Goal: Information Seeking & Learning: Learn about a topic

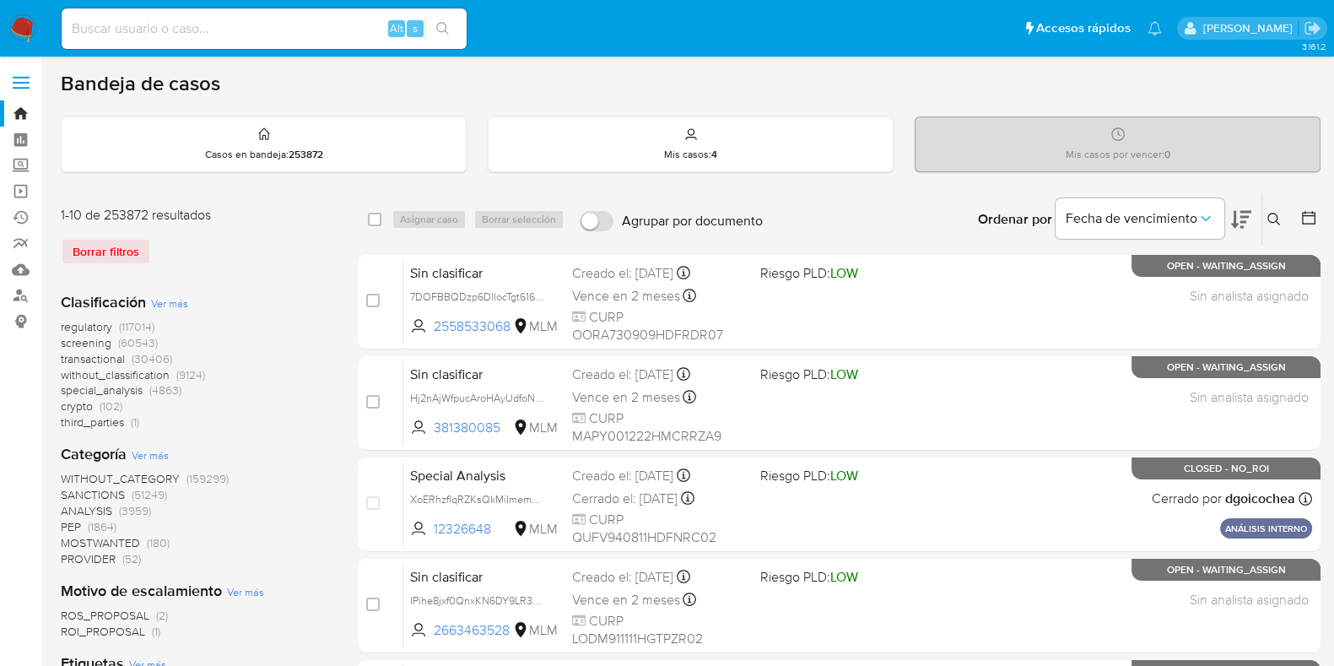
click at [196, 42] on div "Alt s" at bounding box center [264, 28] width 405 height 41
paste input "1159375547"
type input "1159375547"
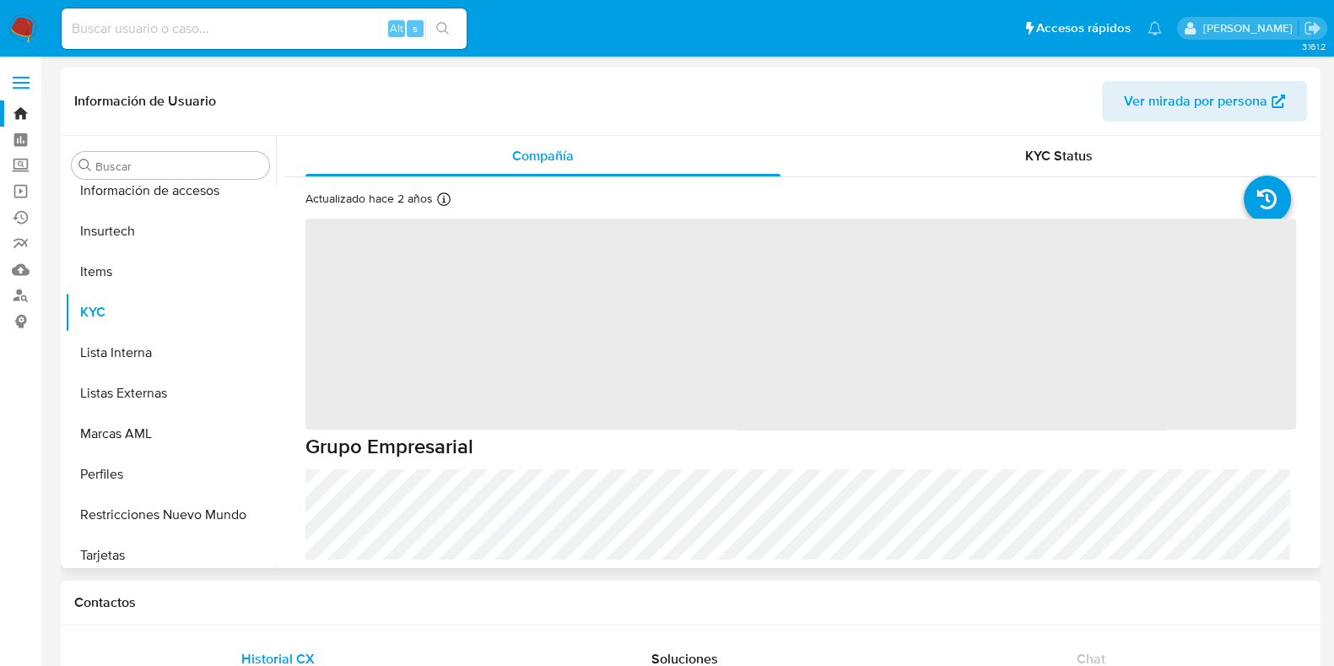
scroll to position [793, 0]
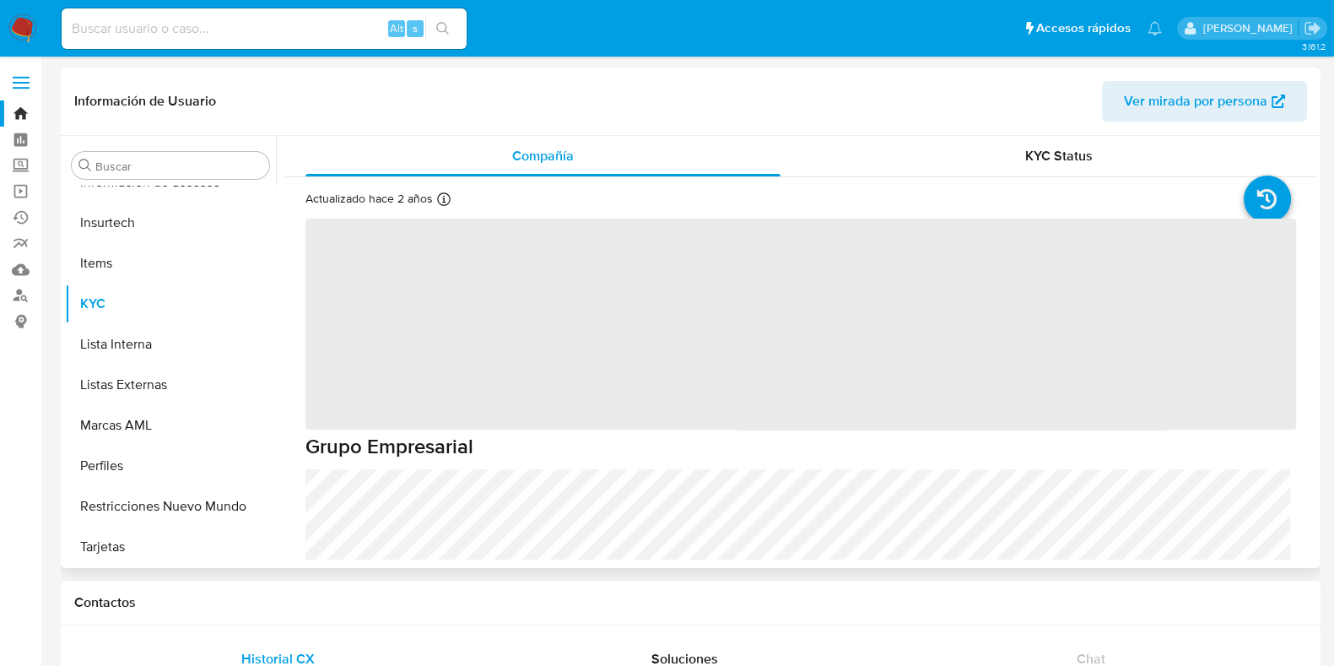
select select "10"
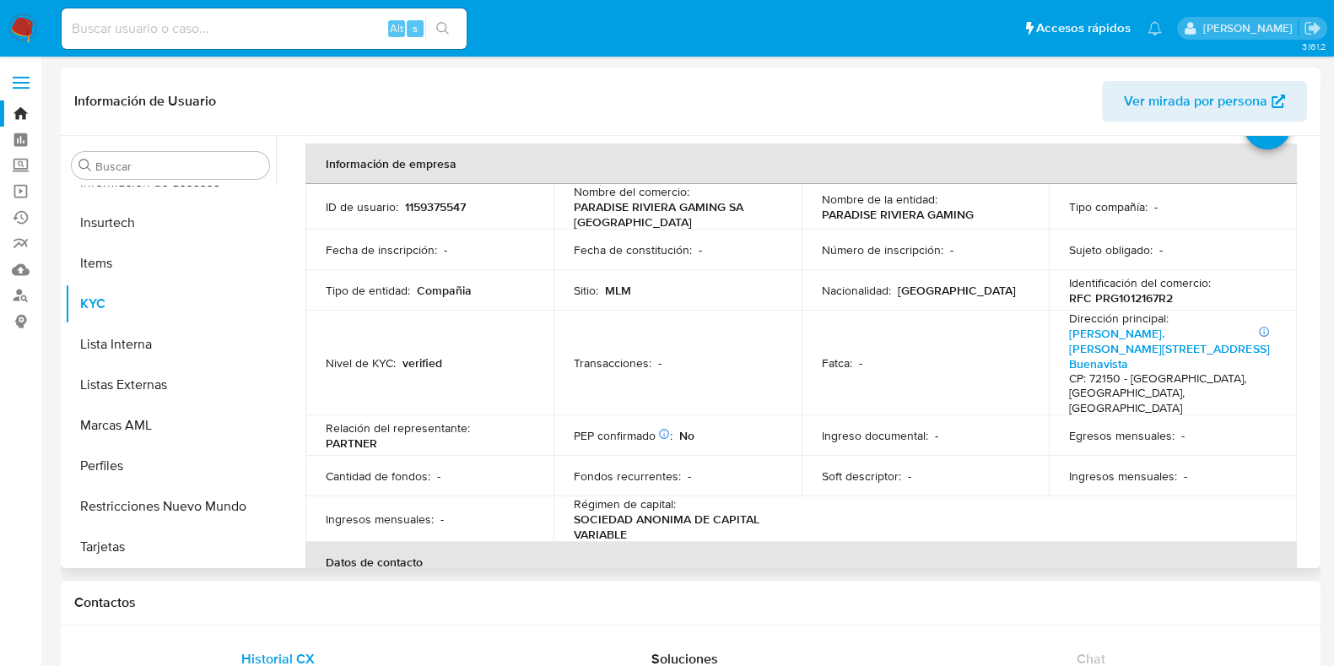
scroll to position [210, 0]
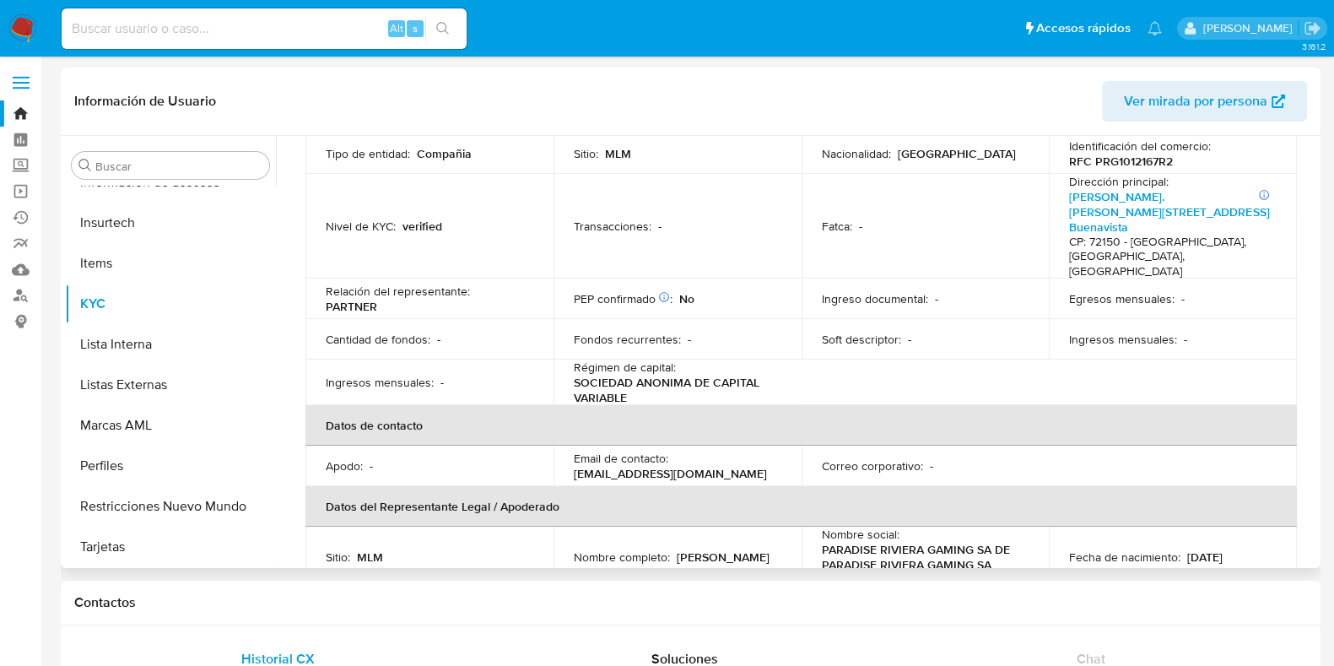
click at [731, 466] on p "[EMAIL_ADDRESS][DOMAIN_NAME]" at bounding box center [670, 473] width 193 height 15
copy p "betcris"
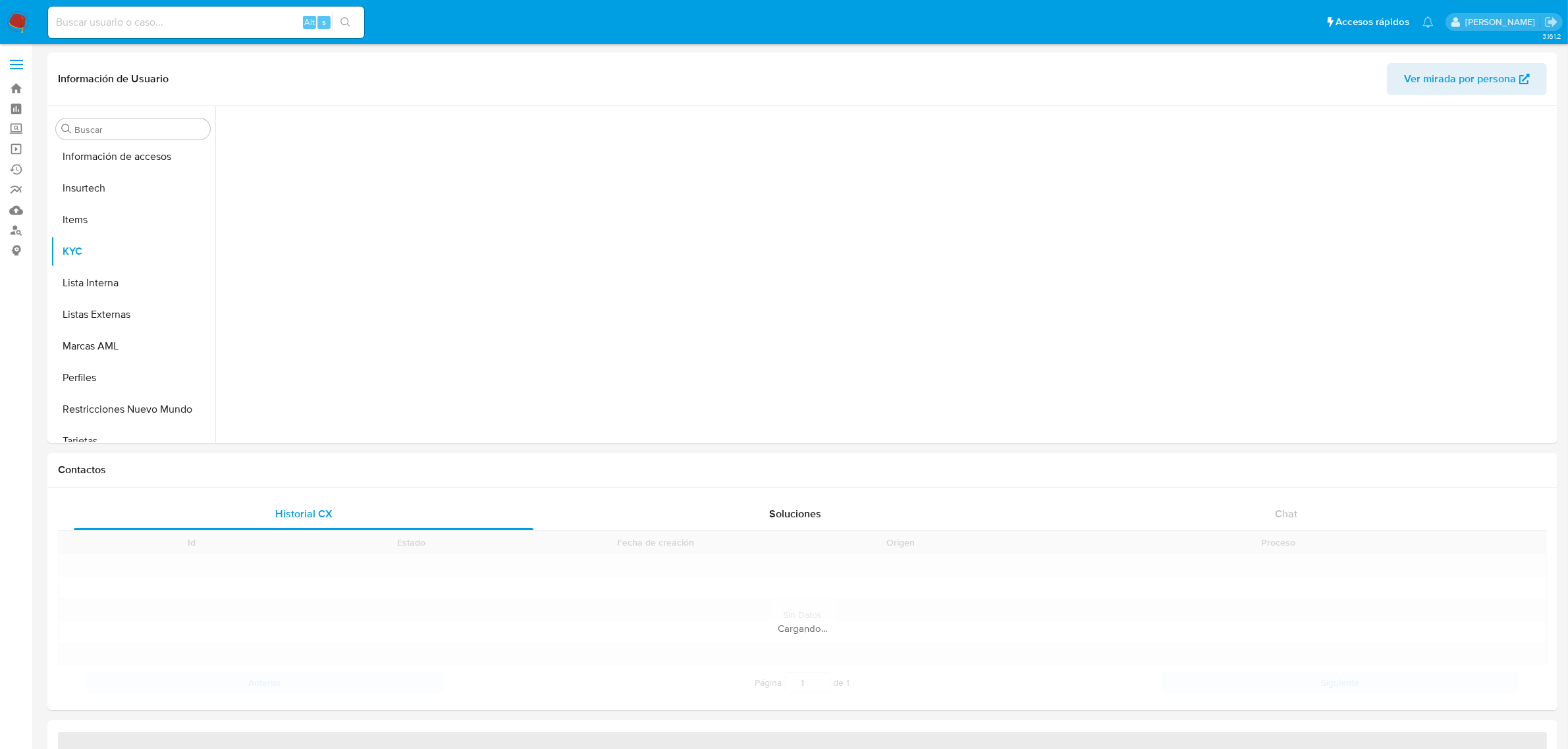
scroll to position [619, 0]
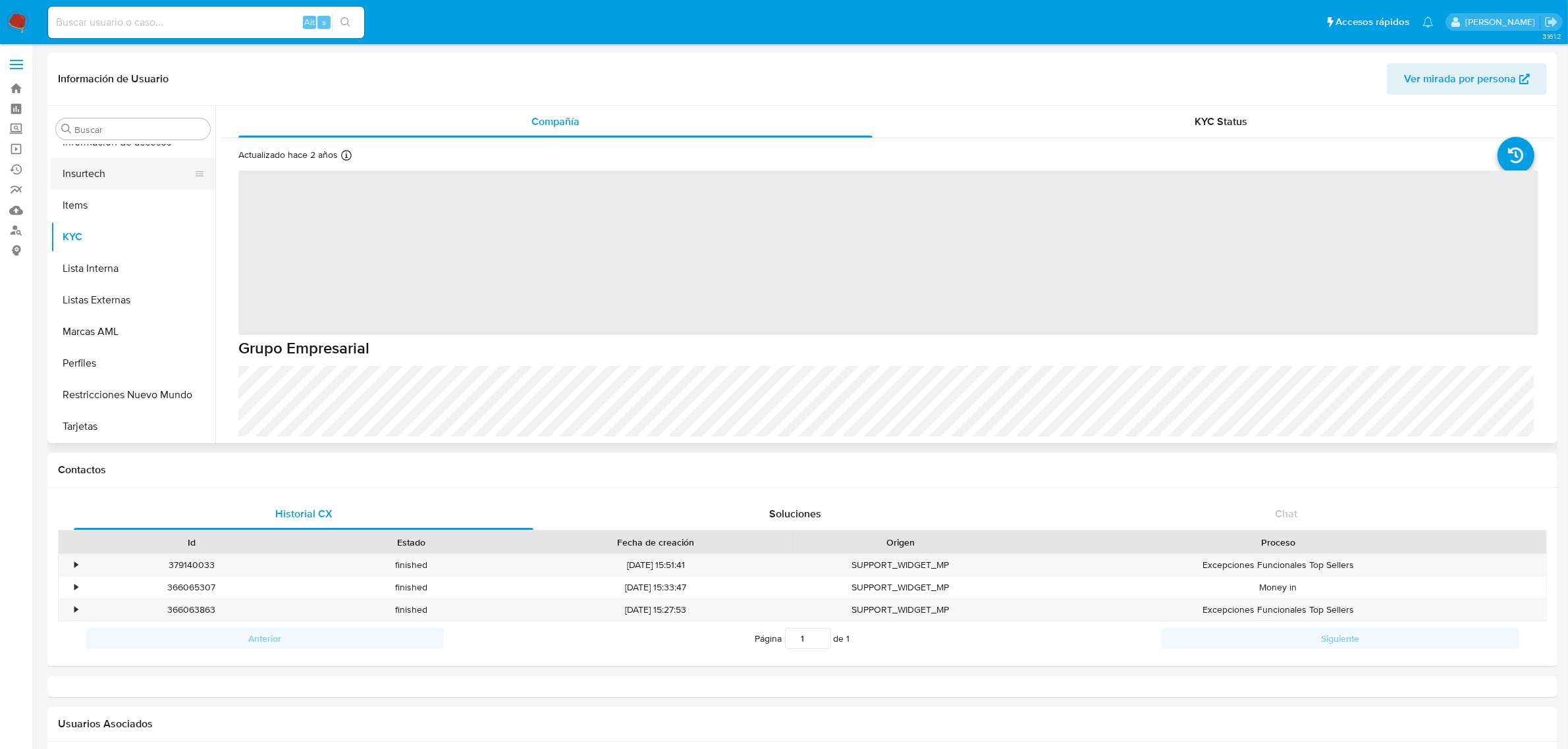
select select "10"
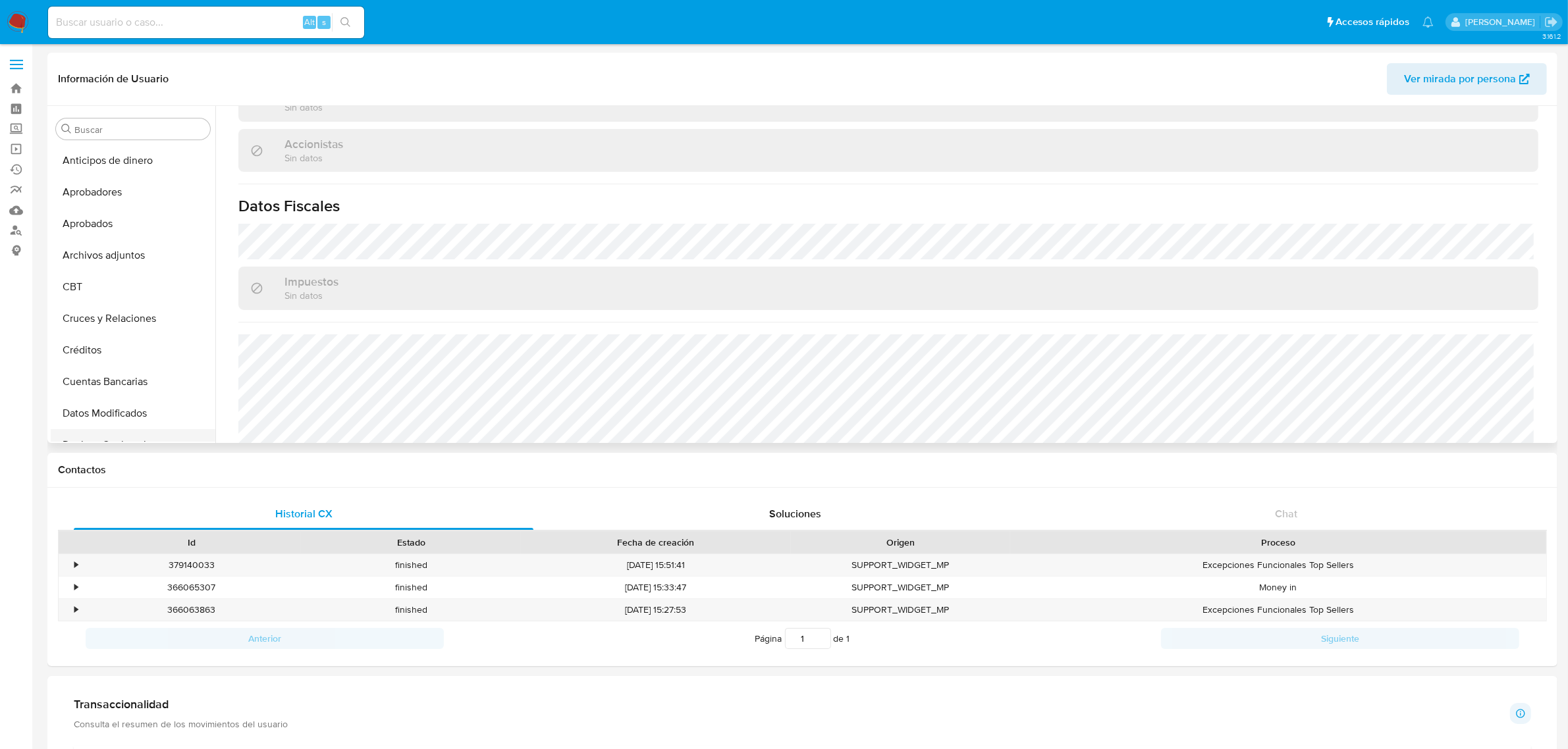
scroll to position [165, 0]
click at [99, 436] on button "General" at bounding box center [127, 438] width 154 height 32
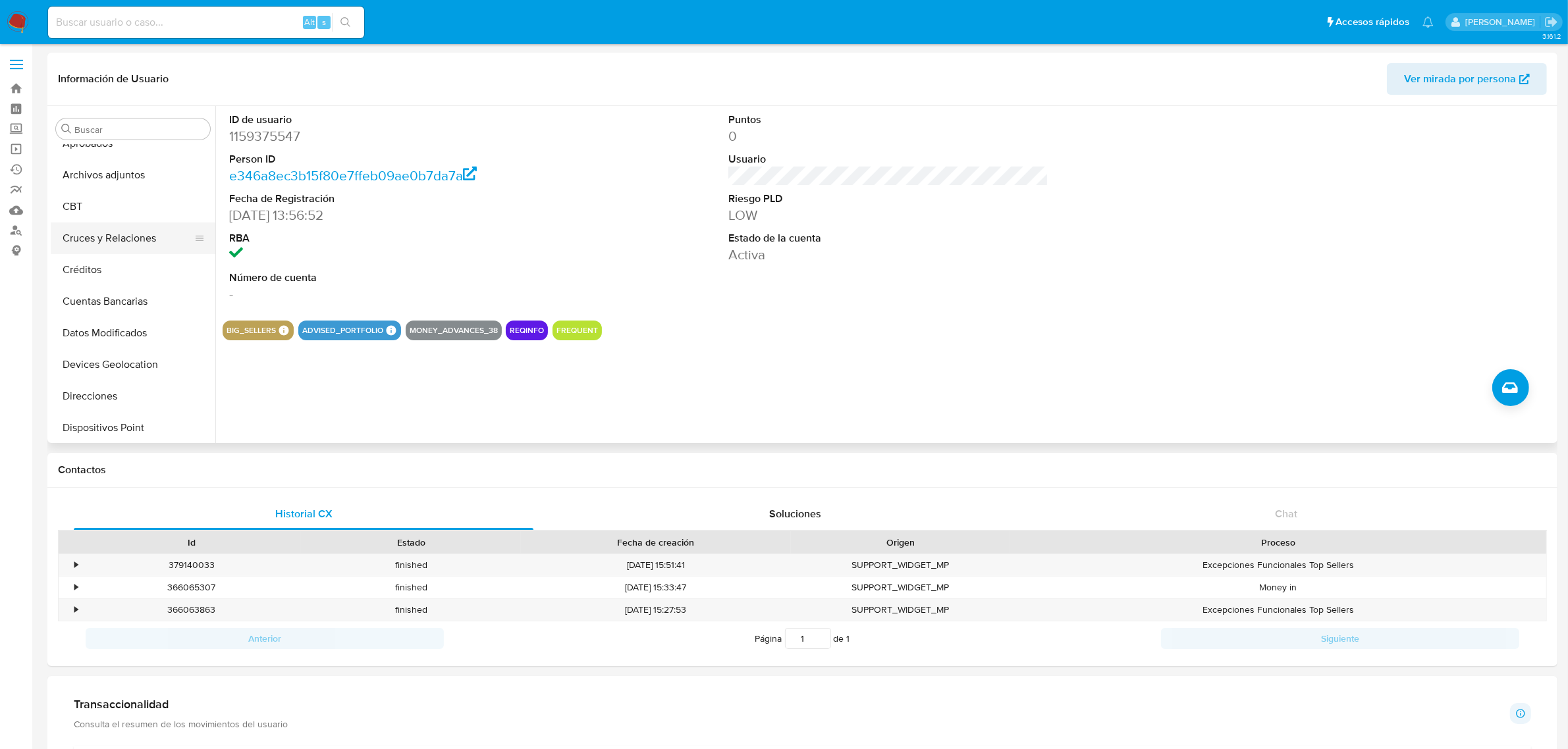
scroll to position [0, 0]
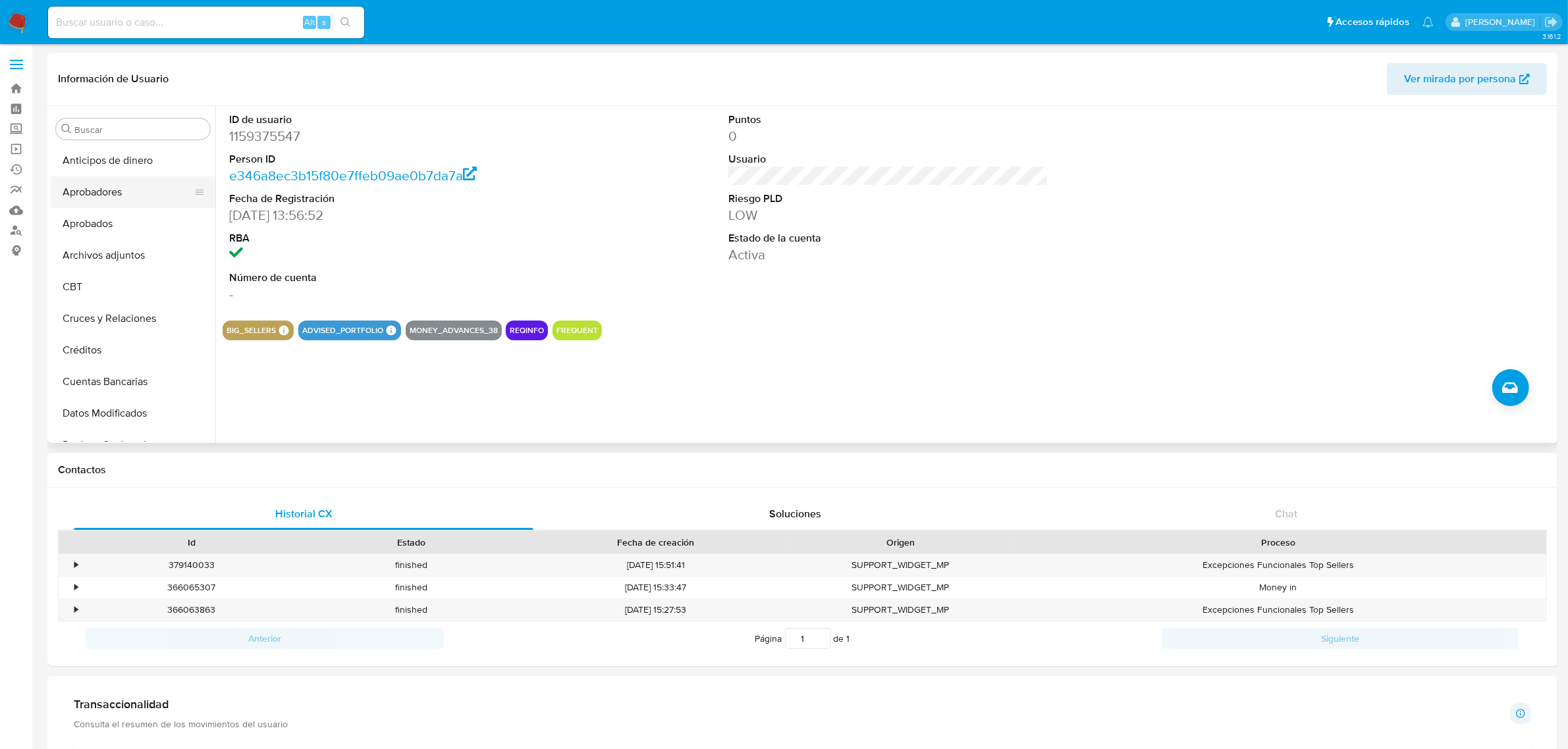
drag, startPoint x: 129, startPoint y: 163, endPoint x: 193, endPoint y: 185, distance: 67.7
click at [129, 163] on button "Anticipos de dinero" at bounding box center [133, 161] width 165 height 32
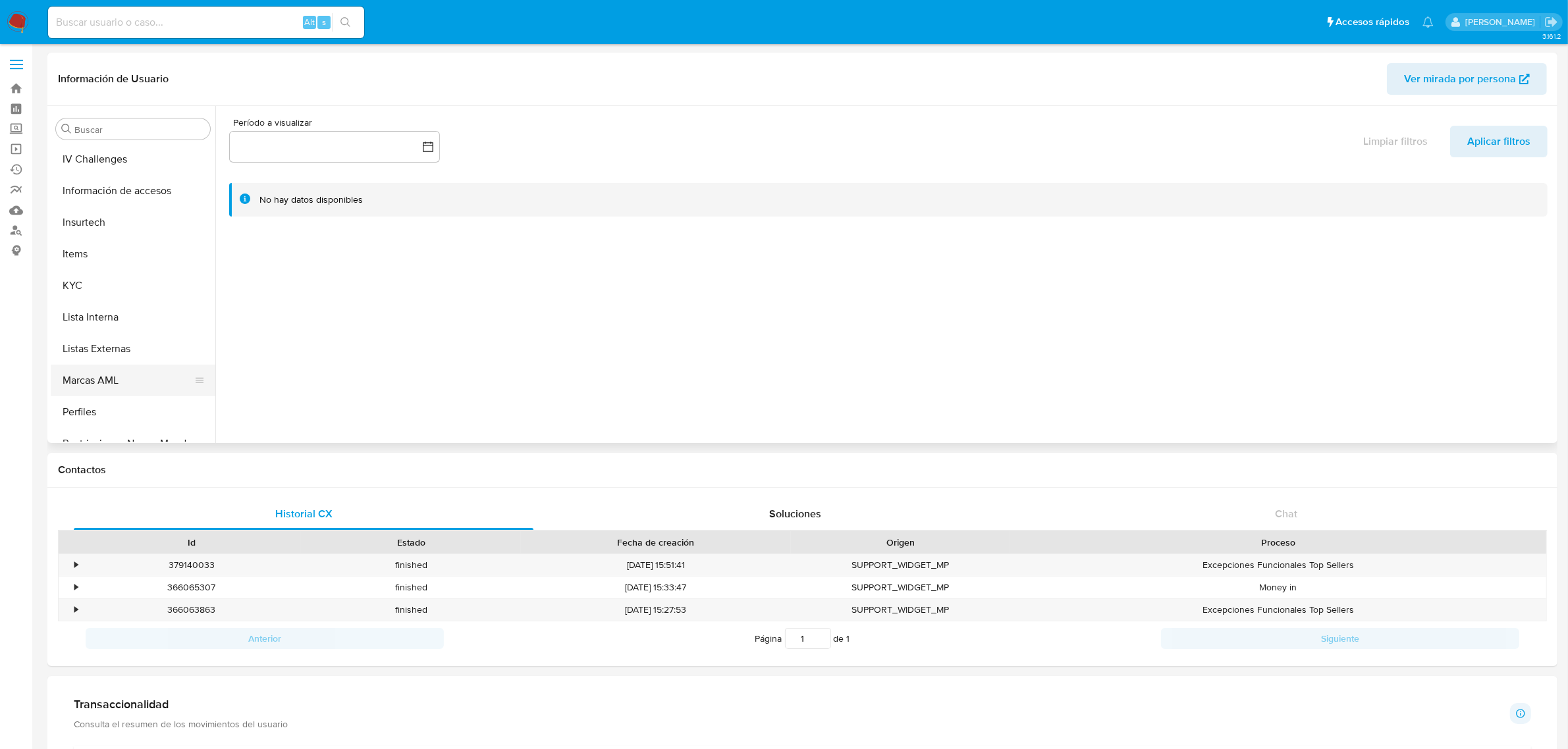
scroll to position [576, 0]
click at [71, 275] on button "KYC" at bounding box center [127, 279] width 154 height 32
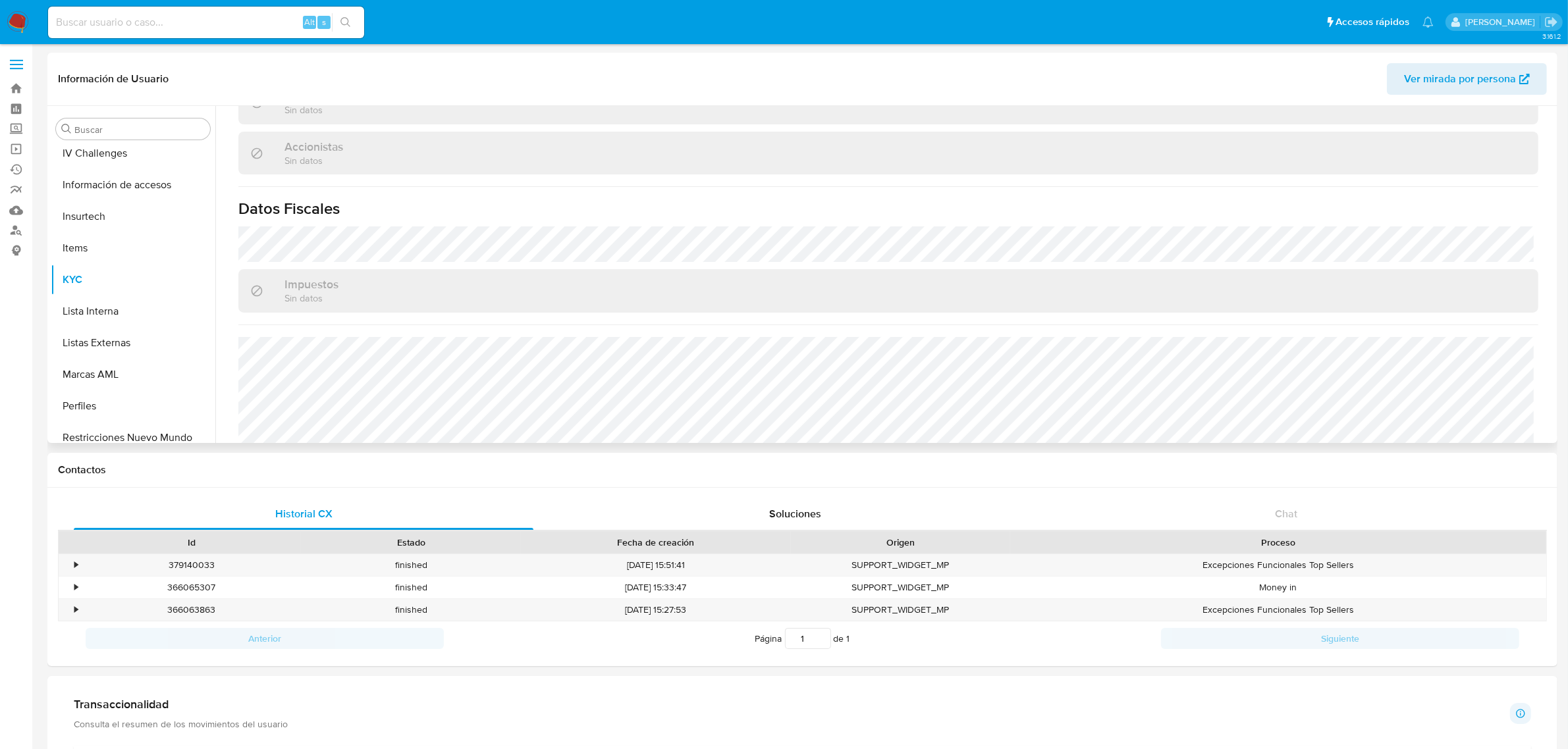
scroll to position [951, 0]
